Goal: Information Seeking & Learning: Check status

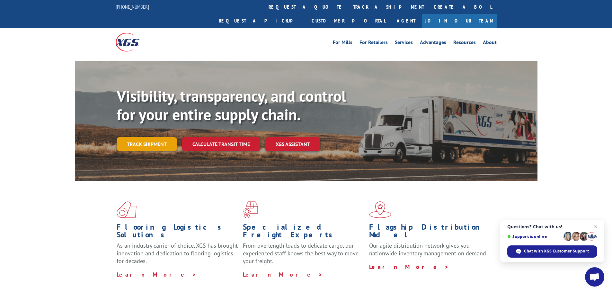
click at [136, 137] on link "Track shipment" at bounding box center [147, 143] width 60 height 13
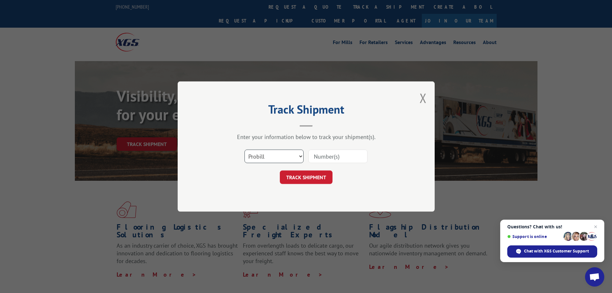
click at [278, 156] on select "Select category... Probill BOL PO" at bounding box center [274, 155] width 59 height 13
select select "po"
click at [245, 149] on select "Select category... Probill BOL PO" at bounding box center [274, 155] width 59 height 13
click at [334, 155] on input at bounding box center [337, 155] width 59 height 13
paste input "46519037"
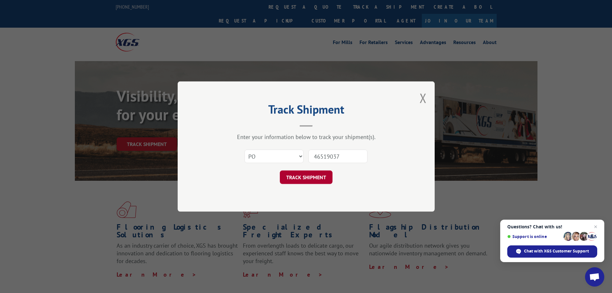
type input "46519037"
click at [311, 173] on button "TRACK SHIPMENT" at bounding box center [306, 176] width 53 height 13
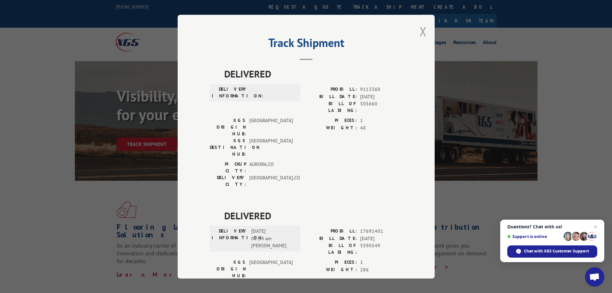
click at [420, 31] on button "Close modal" at bounding box center [423, 31] width 7 height 17
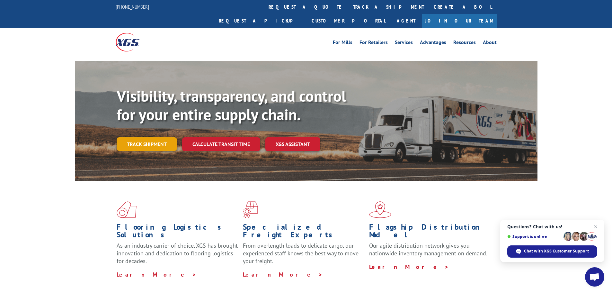
click at [143, 137] on link "Track shipment" at bounding box center [147, 143] width 60 height 13
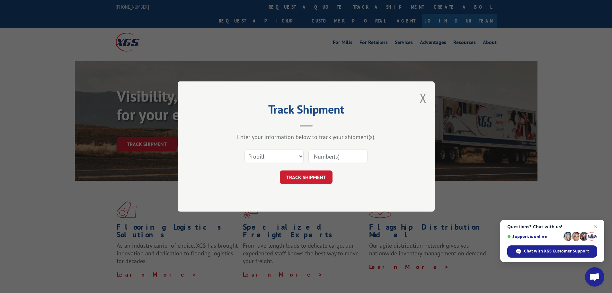
click at [334, 156] on input at bounding box center [337, 155] width 59 height 13
paste input "313017"
type input "313017"
click at [305, 176] on button "TRACK SHIPMENT" at bounding box center [306, 176] width 53 height 13
